Goal: Book appointment/travel/reservation

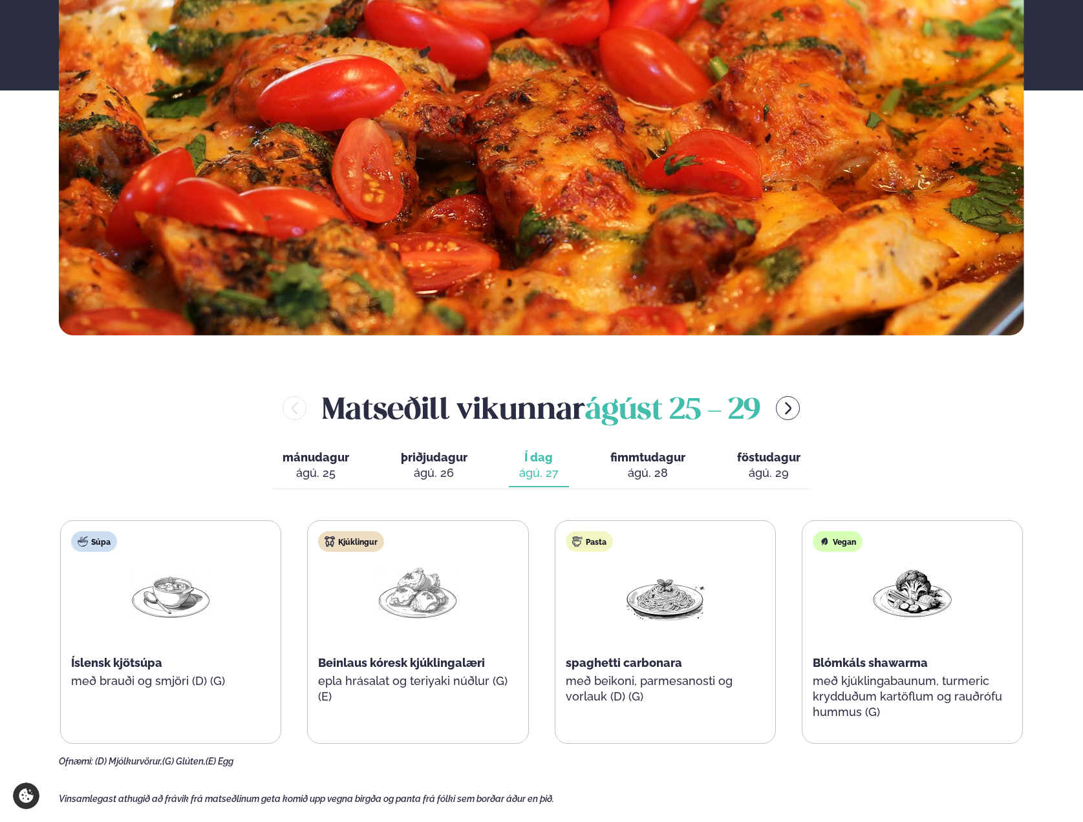
scroll to position [495, 0]
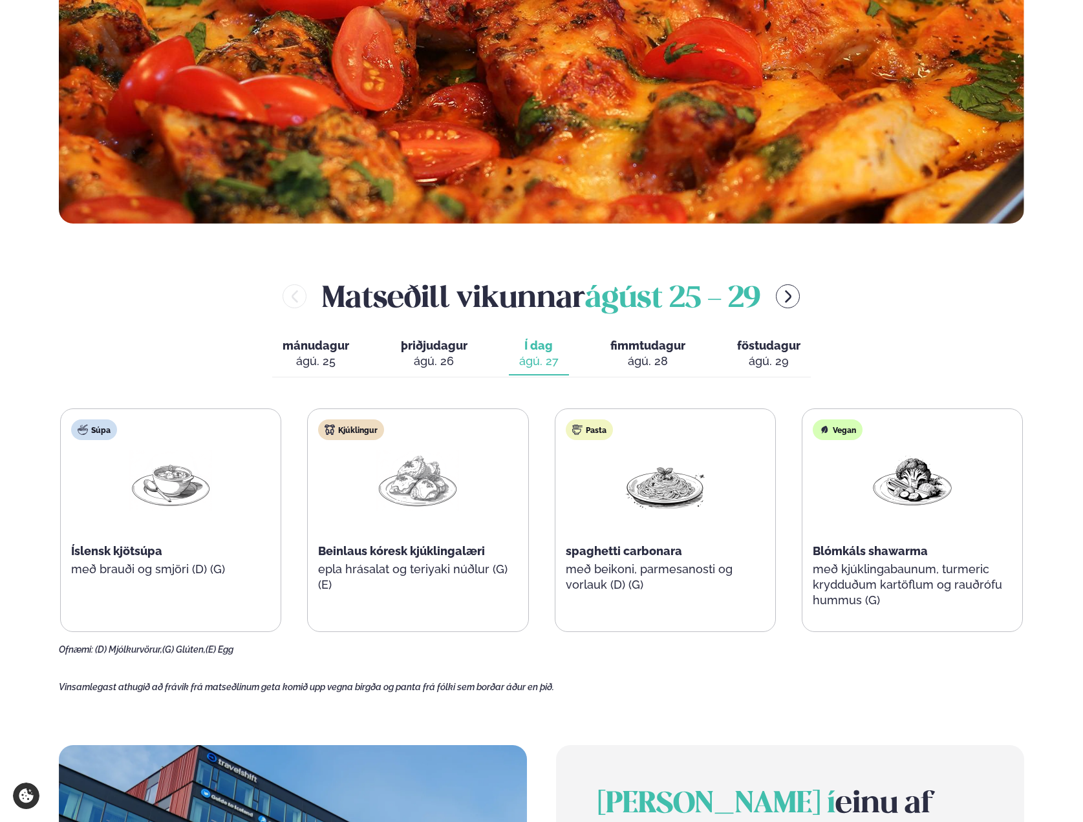
click at [648, 358] on div "ágú. 28" at bounding box center [647, 362] width 75 height 16
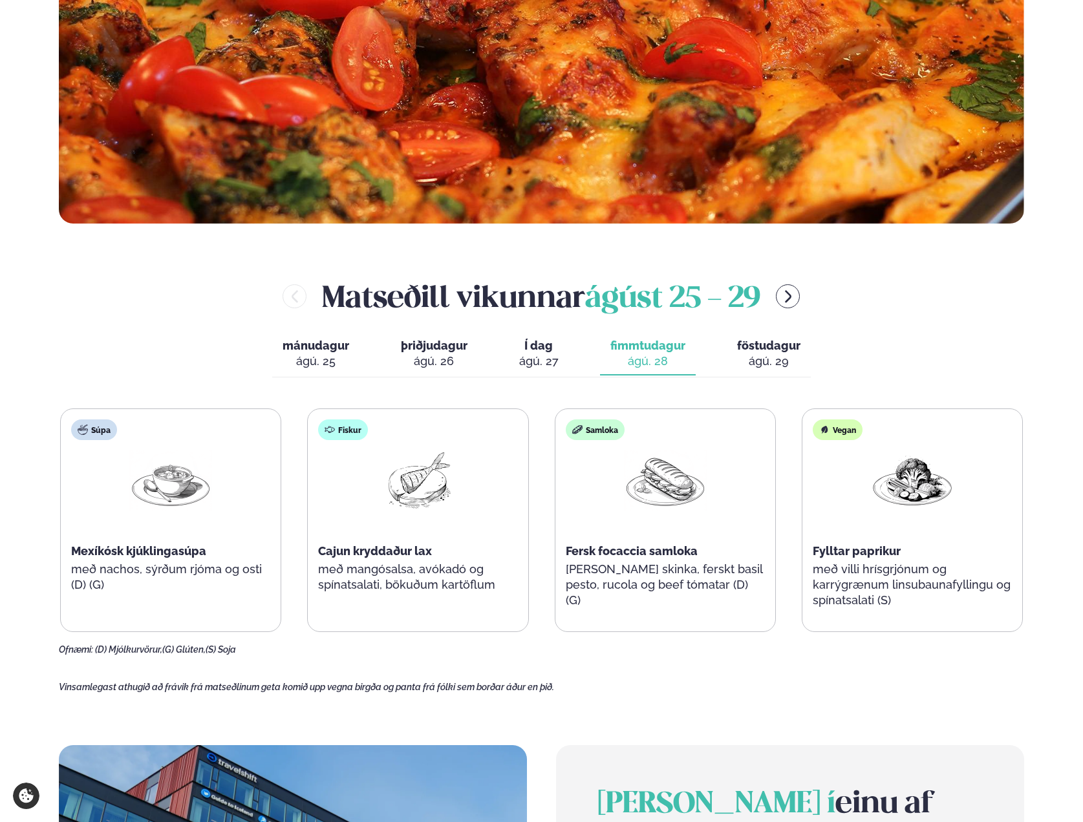
click at [549, 354] on div "ágú. 27" at bounding box center [538, 362] width 39 height 16
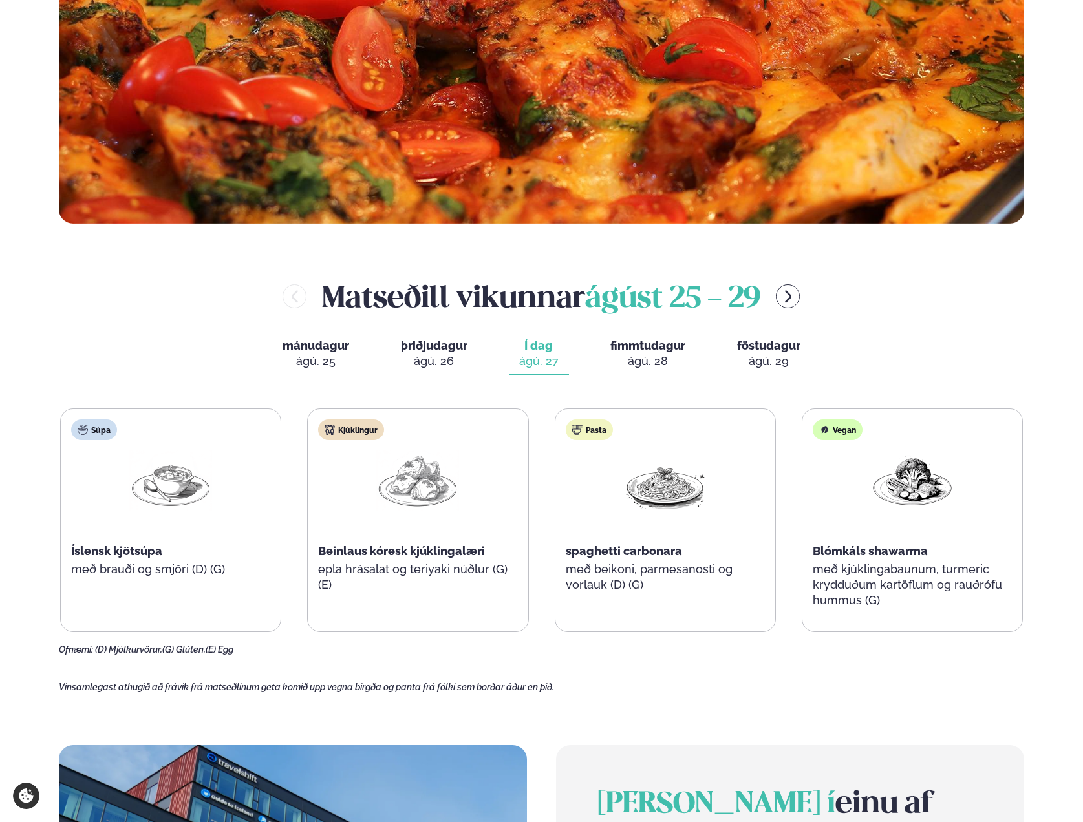
click at [670, 341] on span "fimmtudagur" at bounding box center [647, 346] width 75 height 14
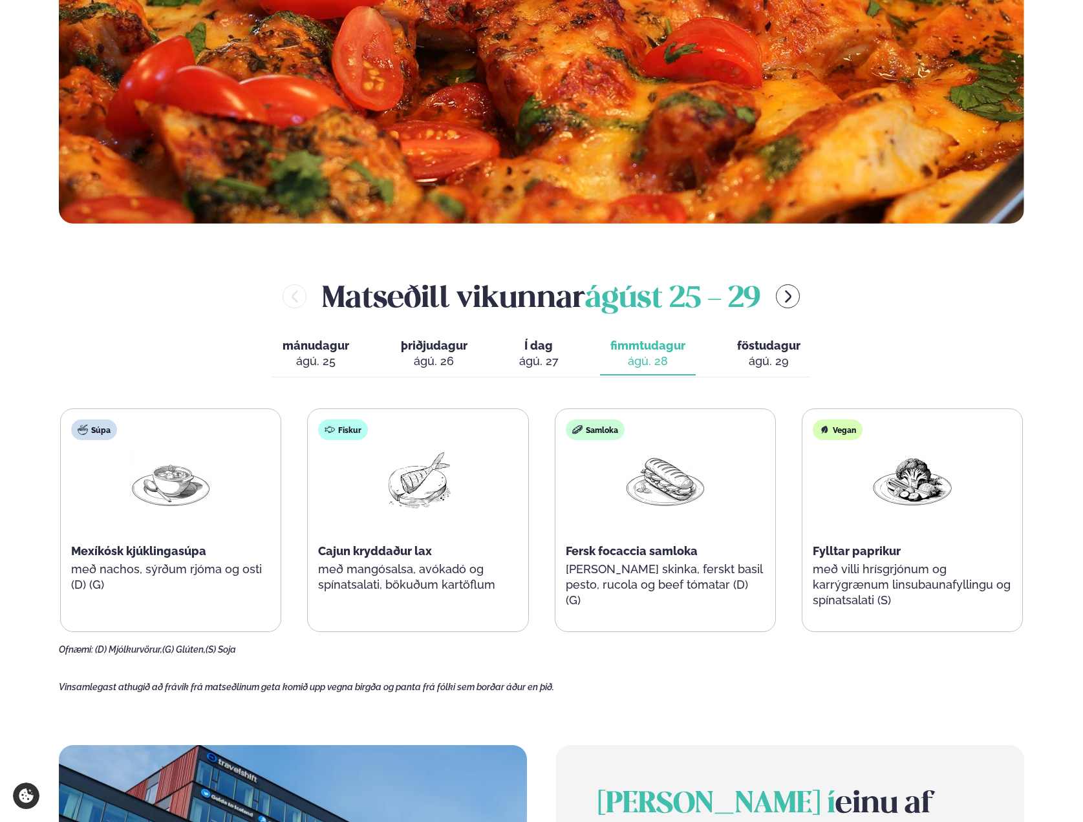
click at [570, 350] on div "mánudagur mán. [DATE] þriðjudagur þri. [DATE] Í dag Í d. [DATE] fimmtudagur fim…" at bounding box center [541, 355] width 539 height 45
click at [557, 354] on div "ágú. 27" at bounding box center [538, 362] width 39 height 16
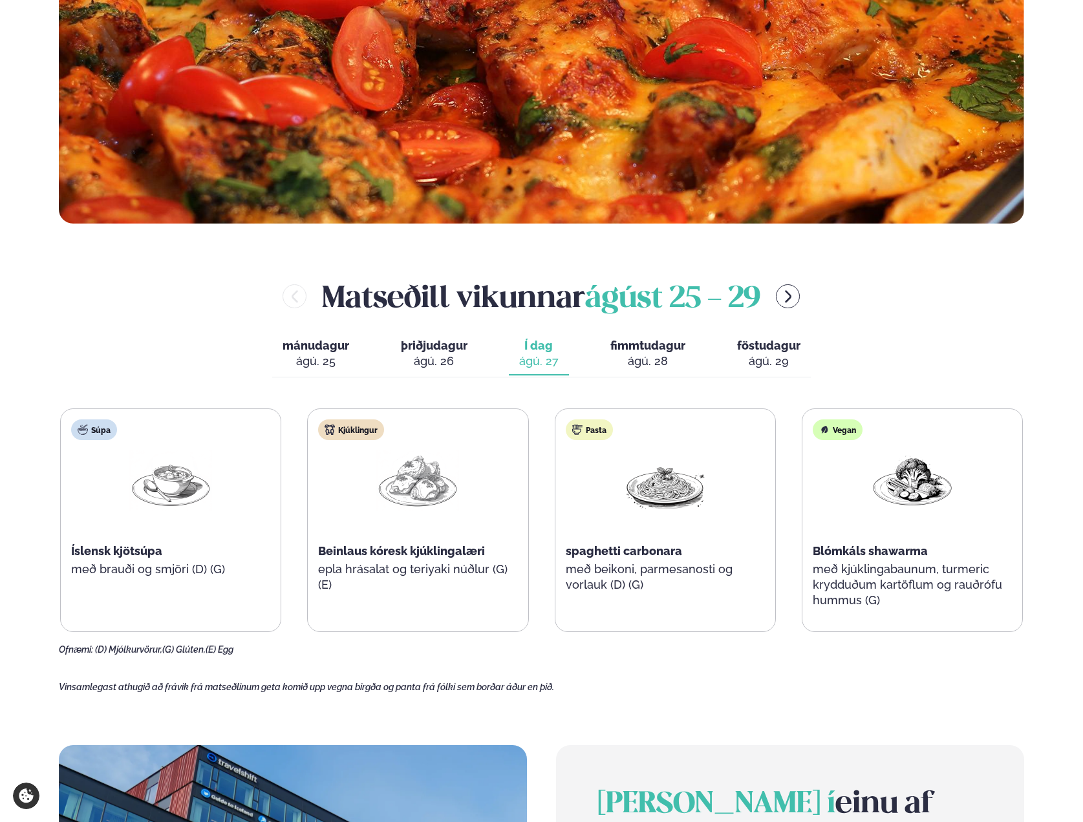
click at [627, 355] on div "ágú. 28" at bounding box center [647, 362] width 75 height 16
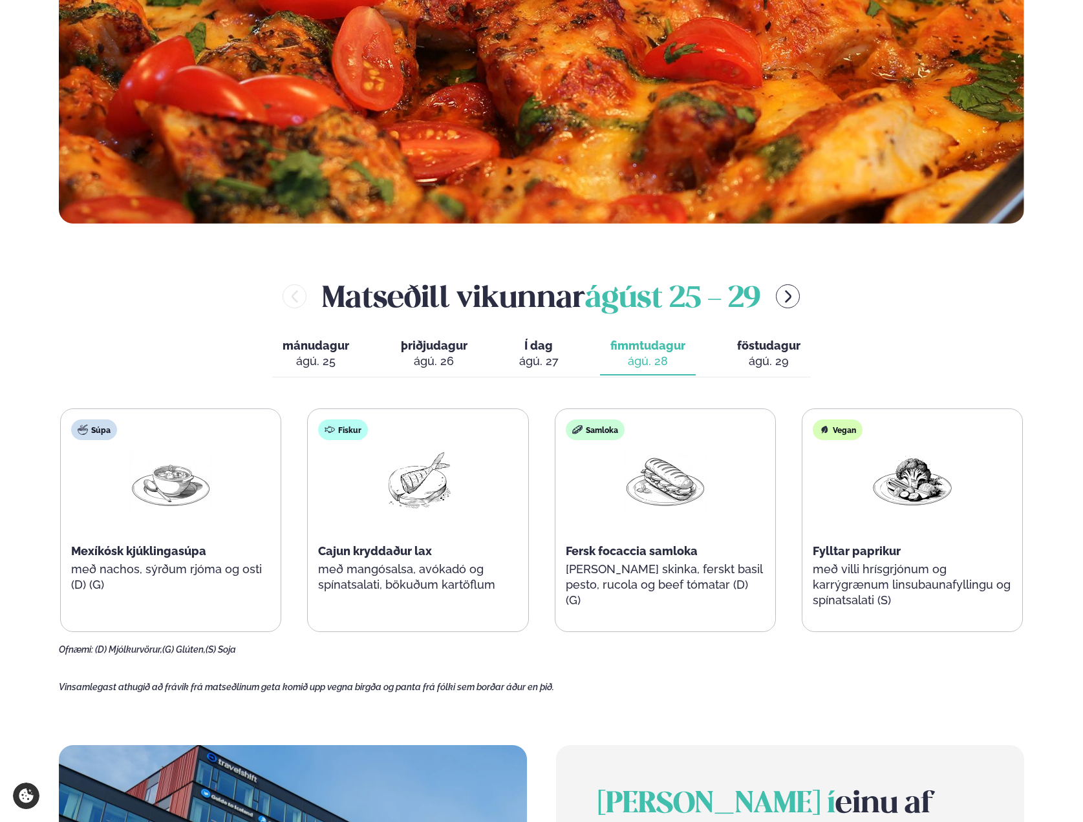
click at [737, 358] on div "ágú. 29" at bounding box center [768, 362] width 63 height 16
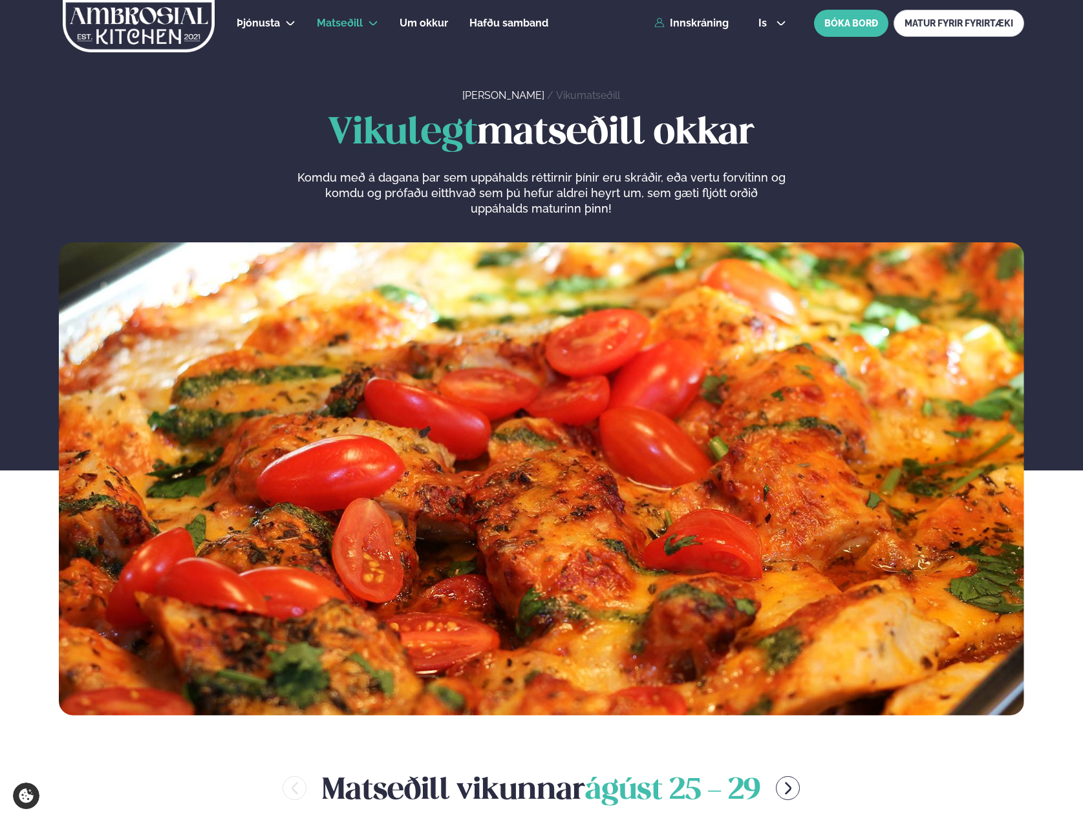
scroll to position [0, 0]
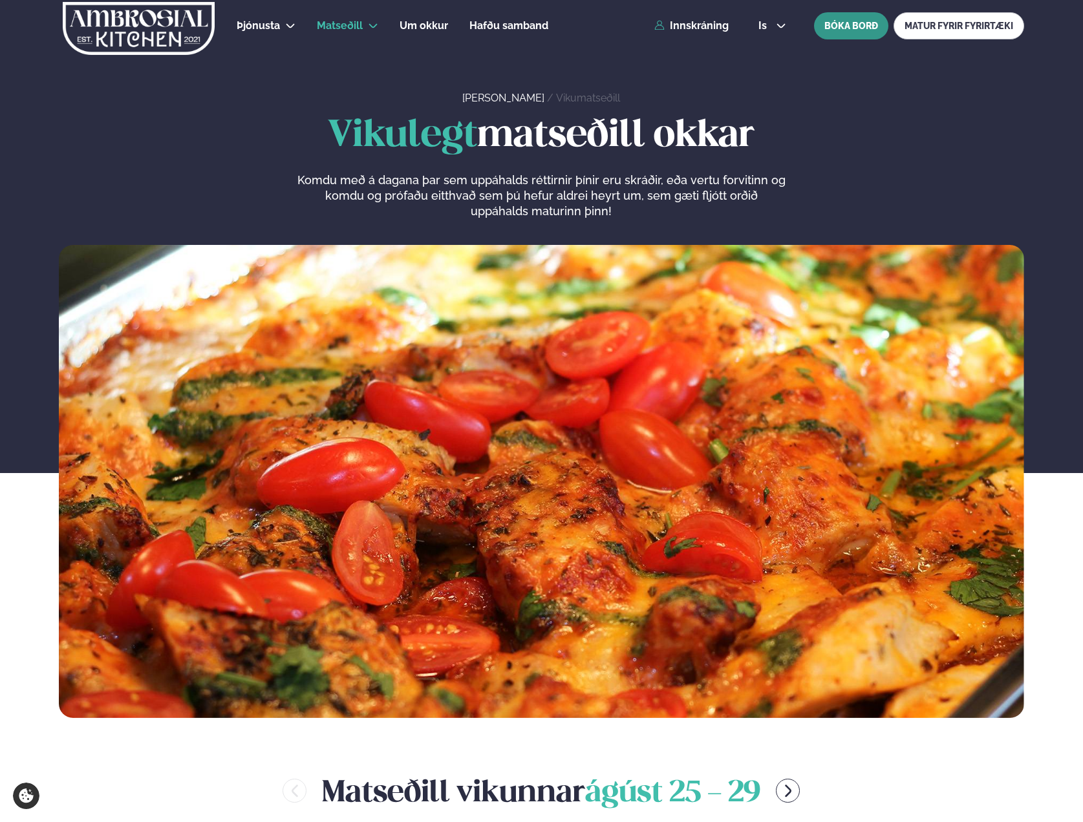
click at [856, 29] on button "BÓKA BORÐ" at bounding box center [851, 25] width 74 height 27
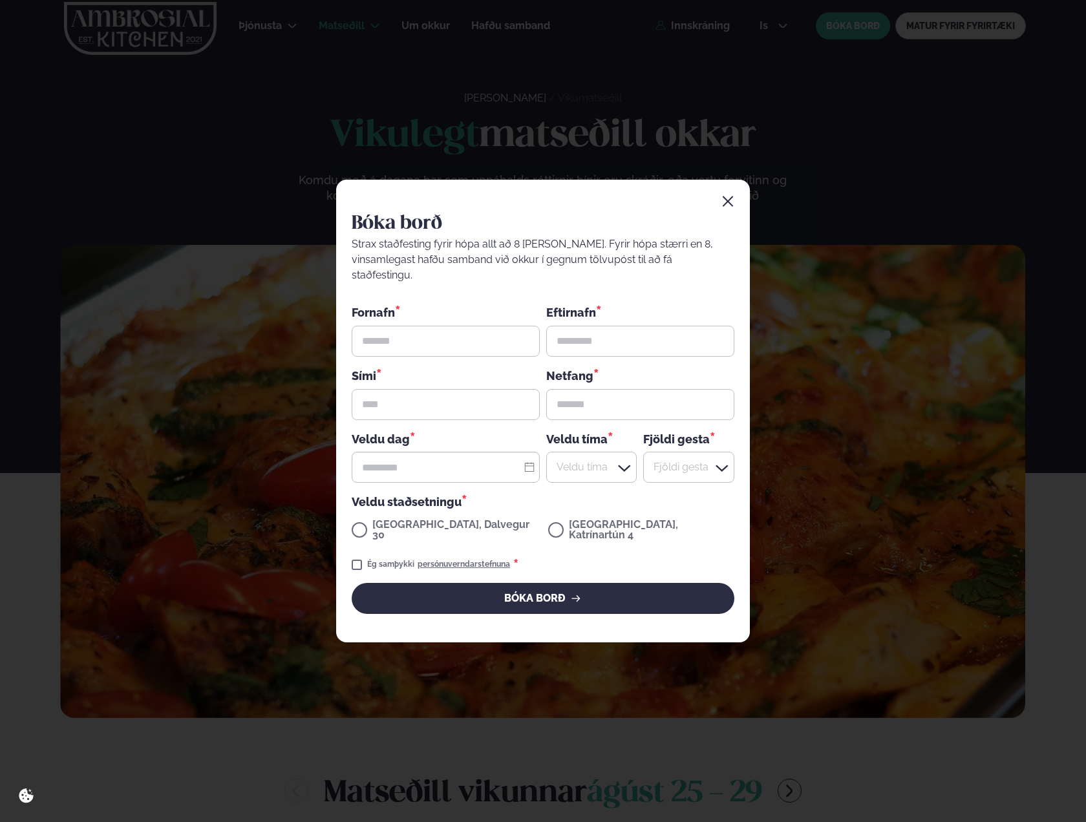
click at [732, 208] on icon "button" at bounding box center [727, 201] width 13 height 13
